Goal: Task Accomplishment & Management: Complete application form

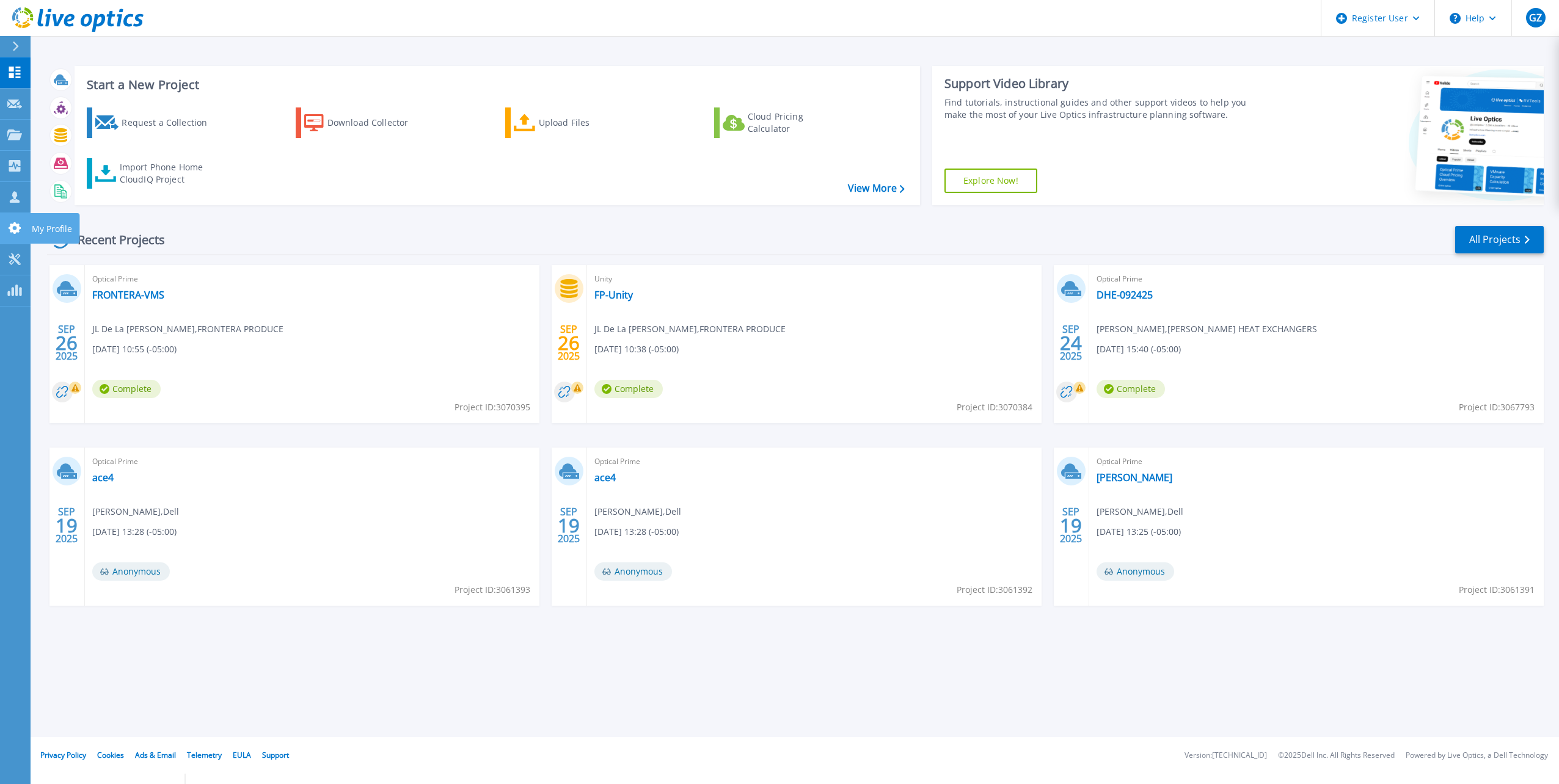
click at [10, 224] on icon at bounding box center [14, 228] width 12 height 11
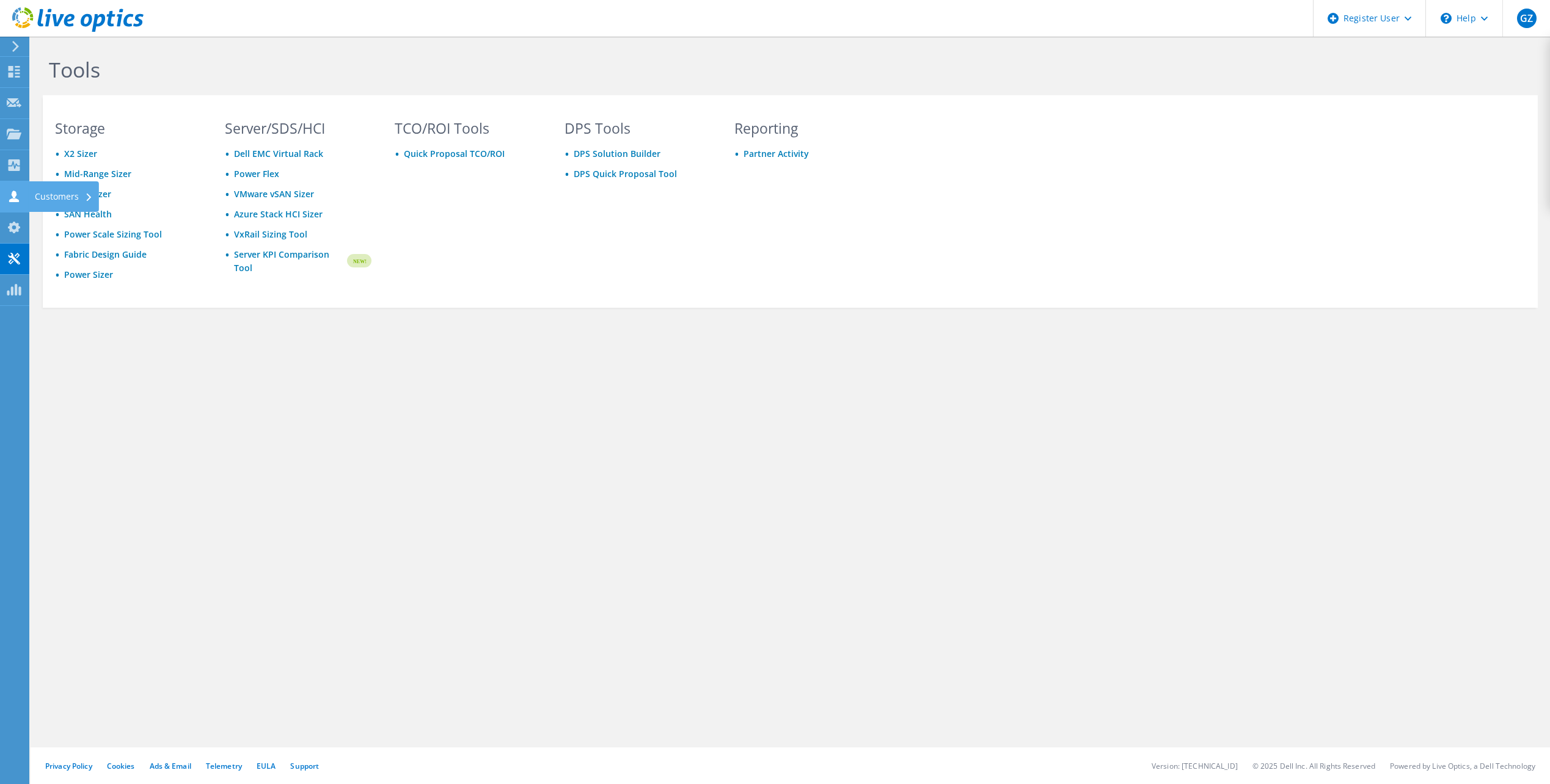
click at [13, 196] on use at bounding box center [14, 196] width 10 height 11
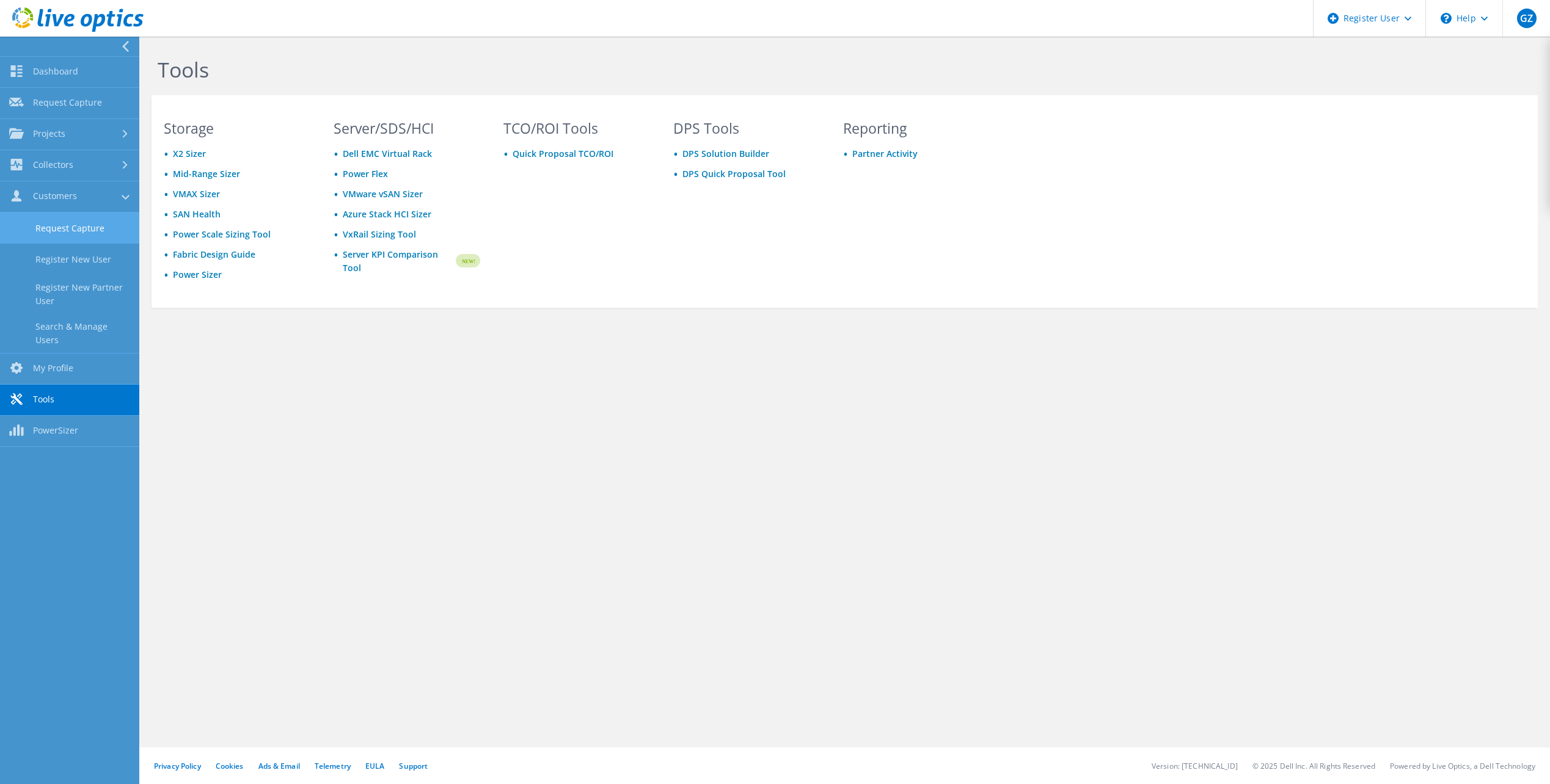
click at [83, 232] on link "Request Capture" at bounding box center [70, 229] width 139 height 32
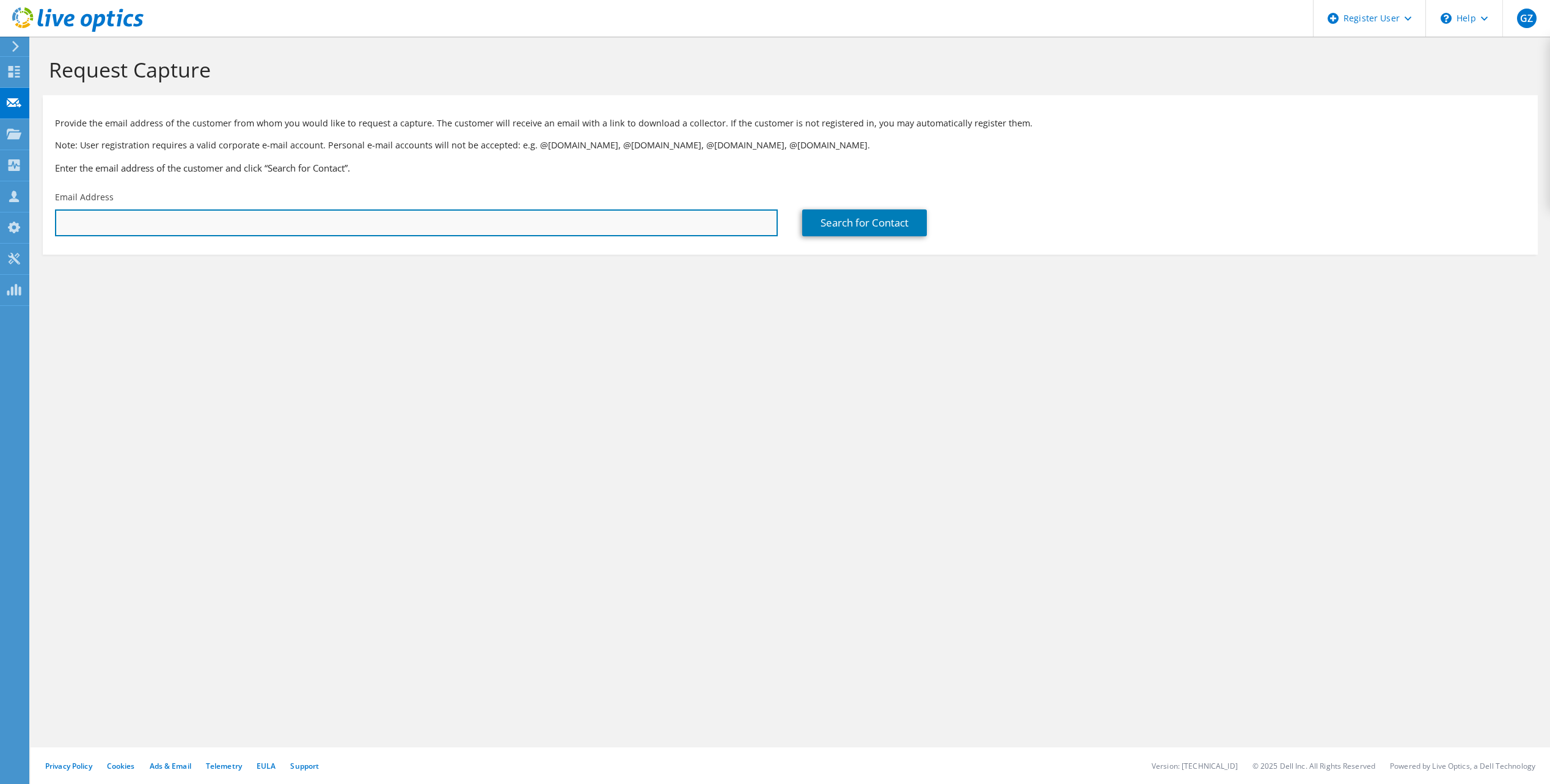
drag, startPoint x: 0, startPoint y: 0, endPoint x: 82, endPoint y: 214, distance: 229.2
click at [82, 214] on input "text" at bounding box center [416, 223] width 723 height 27
paste input "[PERSON_NAME][EMAIL_ADDRESS][PERSON_NAME][DOMAIN_NAME]"
type input "[PERSON_NAME][EMAIL_ADDRESS][PERSON_NAME][DOMAIN_NAME]"
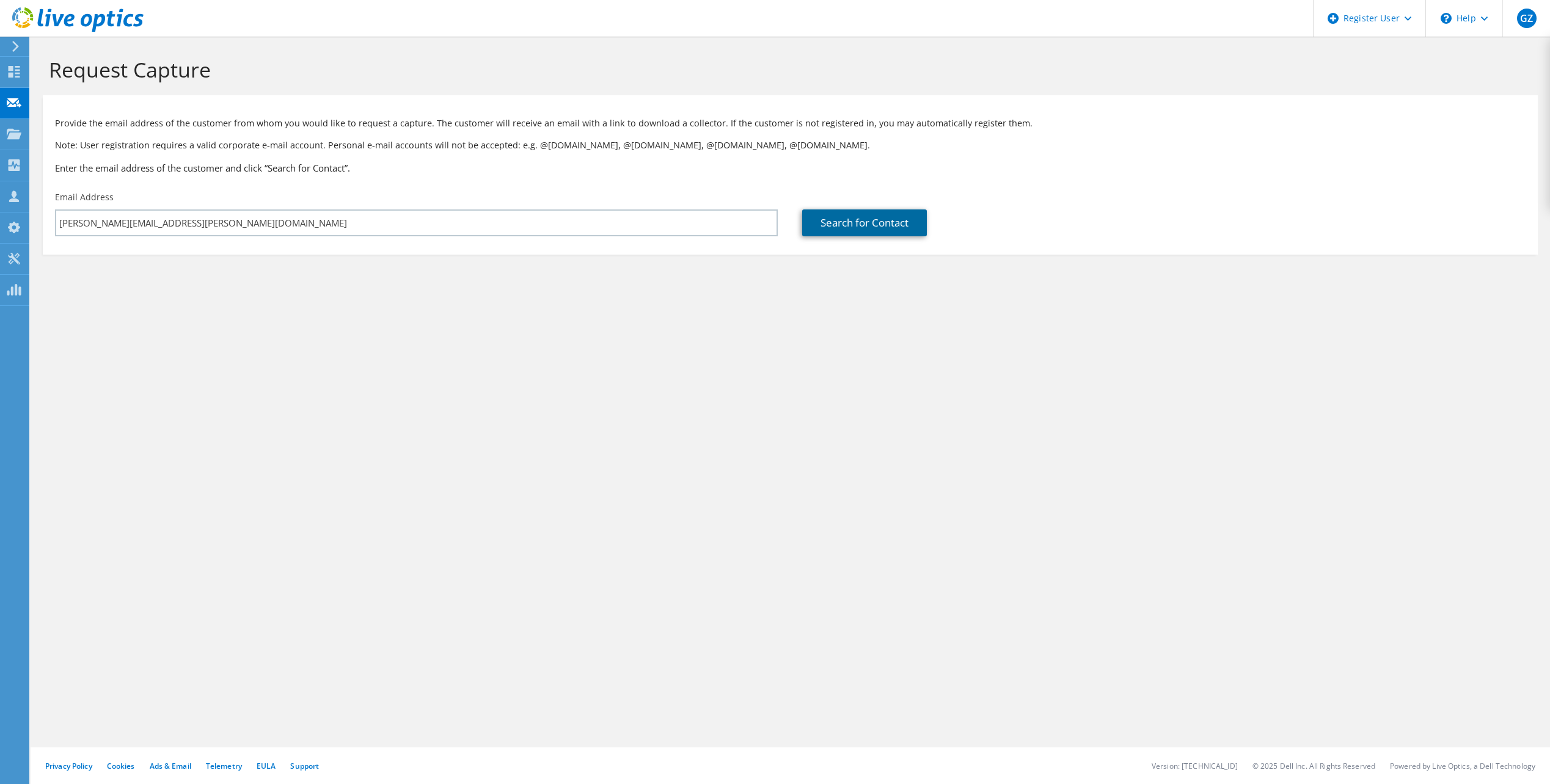
click at [848, 222] on link "Search for Contact" at bounding box center [865, 223] width 125 height 27
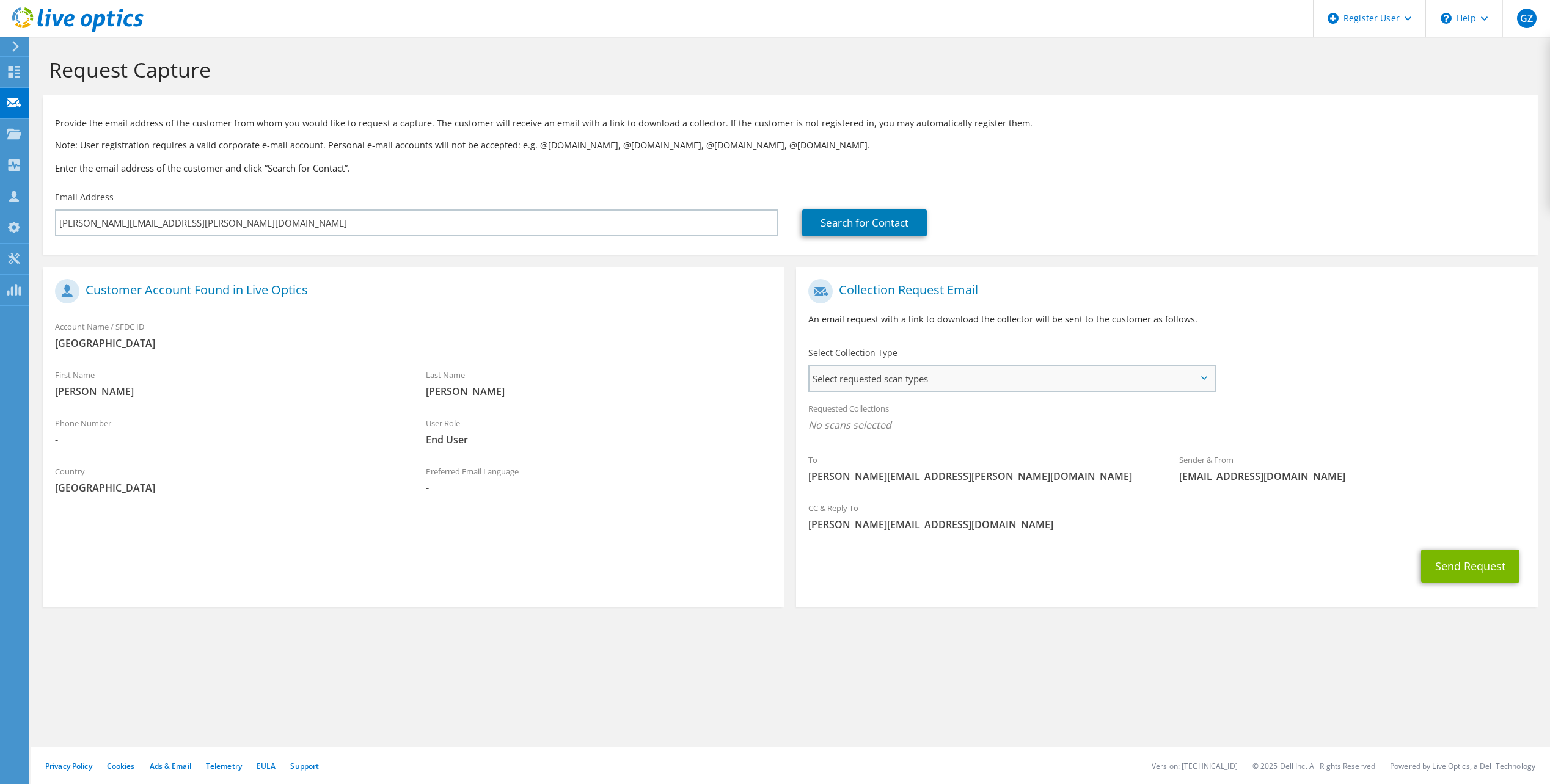
click at [1035, 380] on span "Select requested scan types" at bounding box center [1011, 379] width 404 height 24
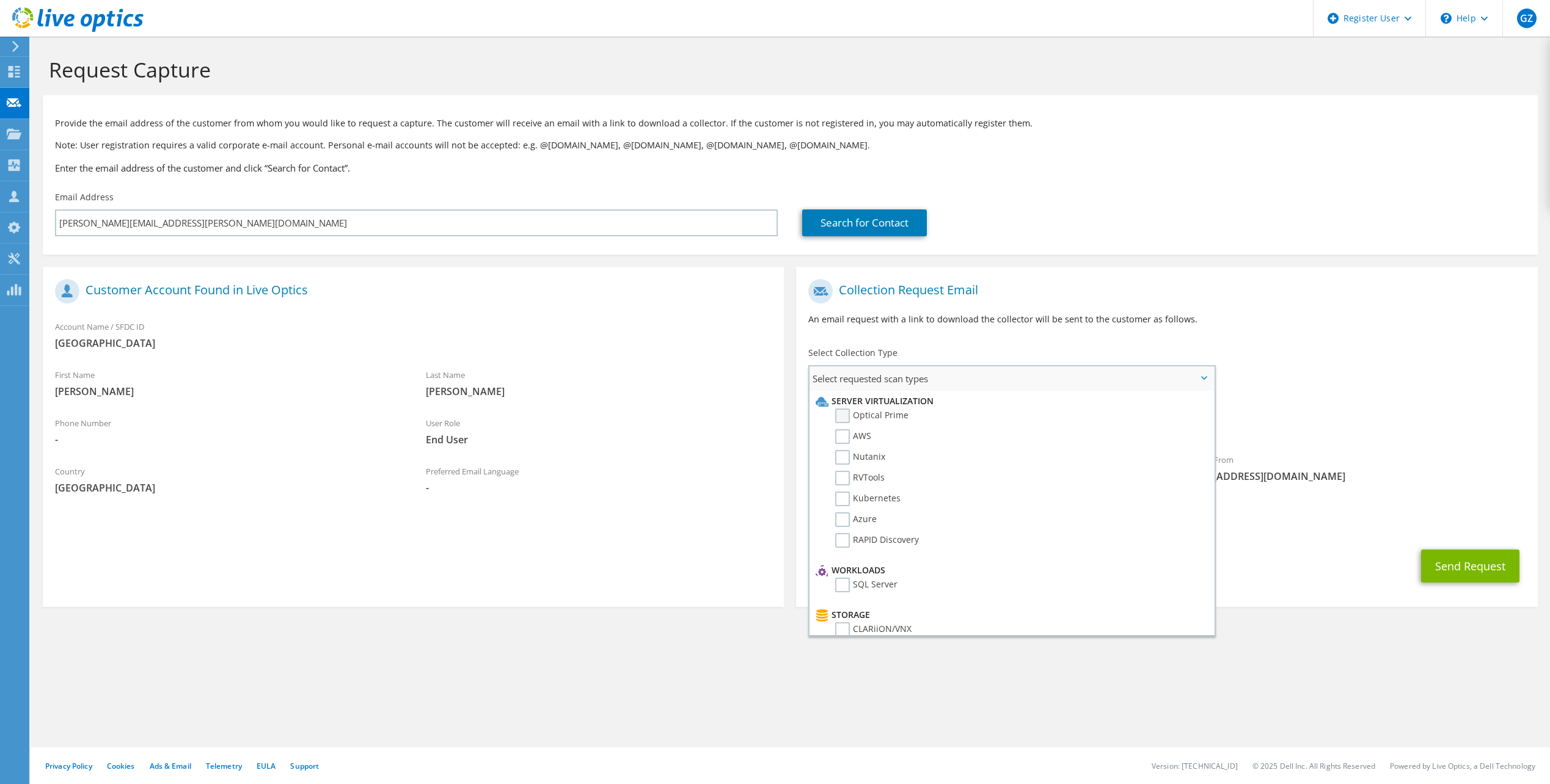
click at [864, 417] on label "Optical Prime" at bounding box center [872, 416] width 73 height 15
click at [0, 0] on input "Optical Prime" at bounding box center [0, 0] width 0 height 0
click at [1307, 433] on span "Optical Prime" at bounding box center [1166, 428] width 716 height 20
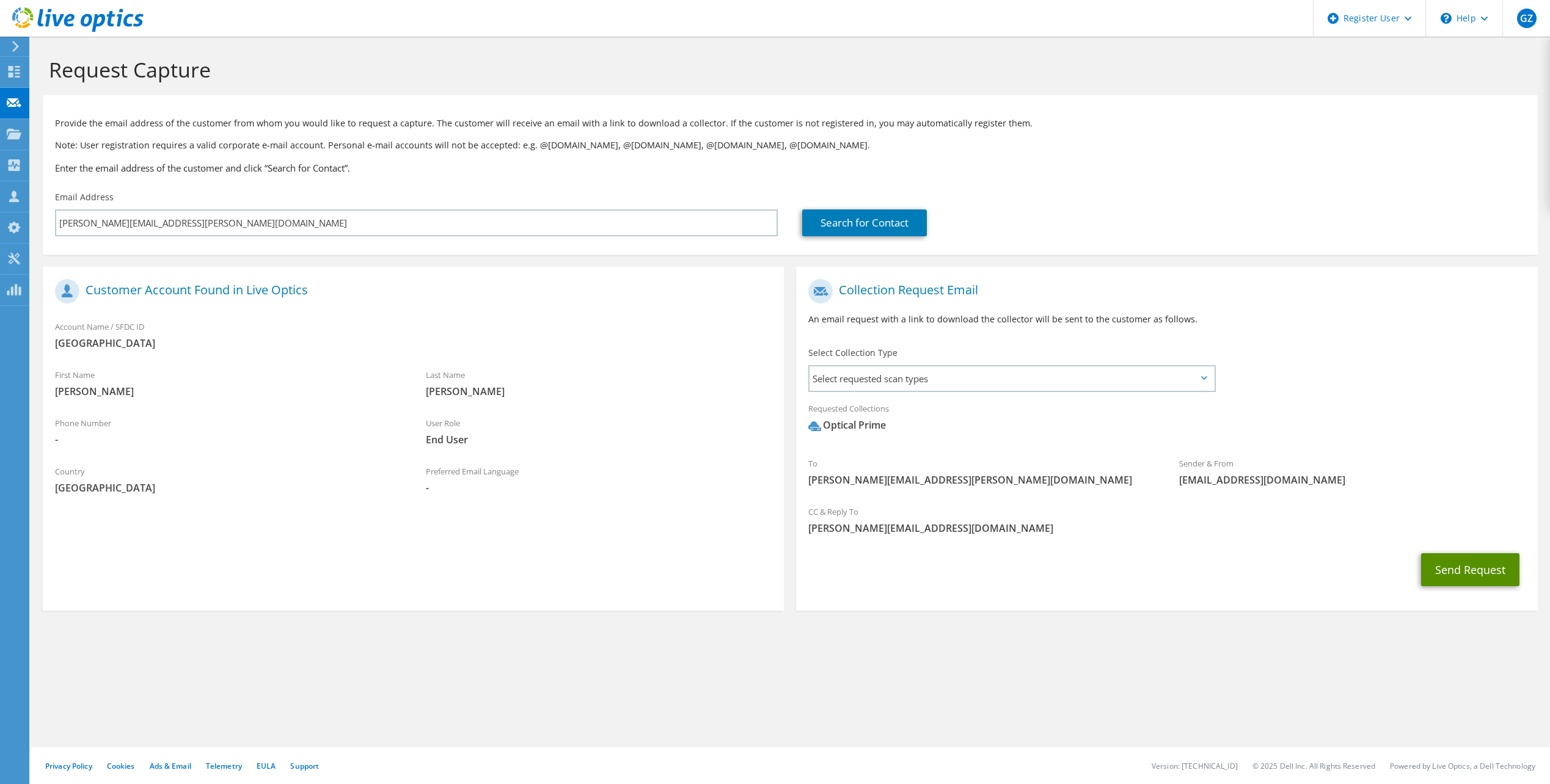
click at [1457, 568] on button "Send Request" at bounding box center [1471, 570] width 99 height 33
